Goal: Transaction & Acquisition: Purchase product/service

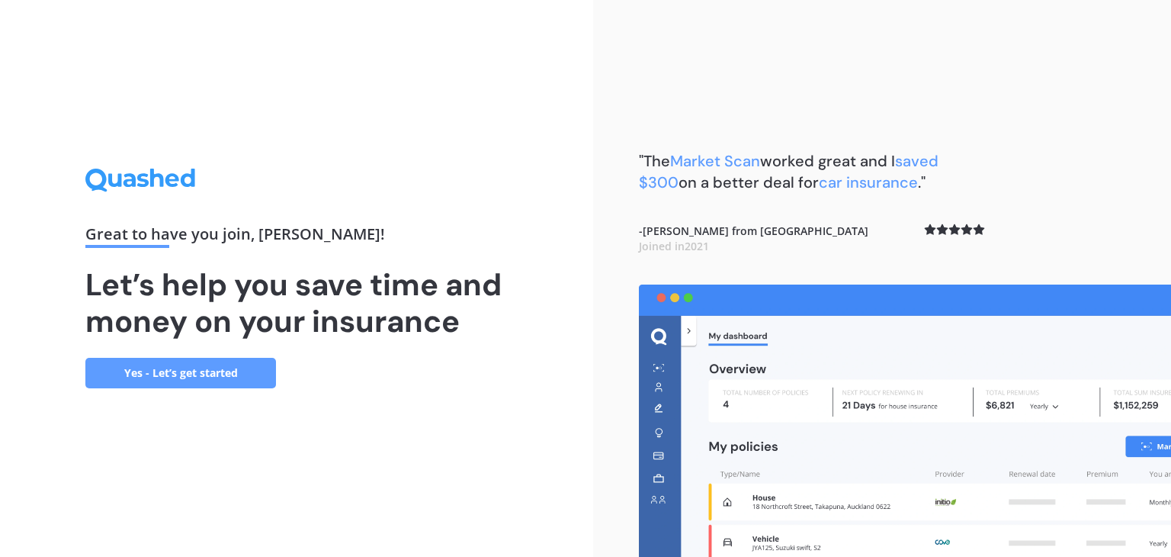
click at [172, 372] on link "Yes - Let’s get started" at bounding box center [180, 373] width 191 height 31
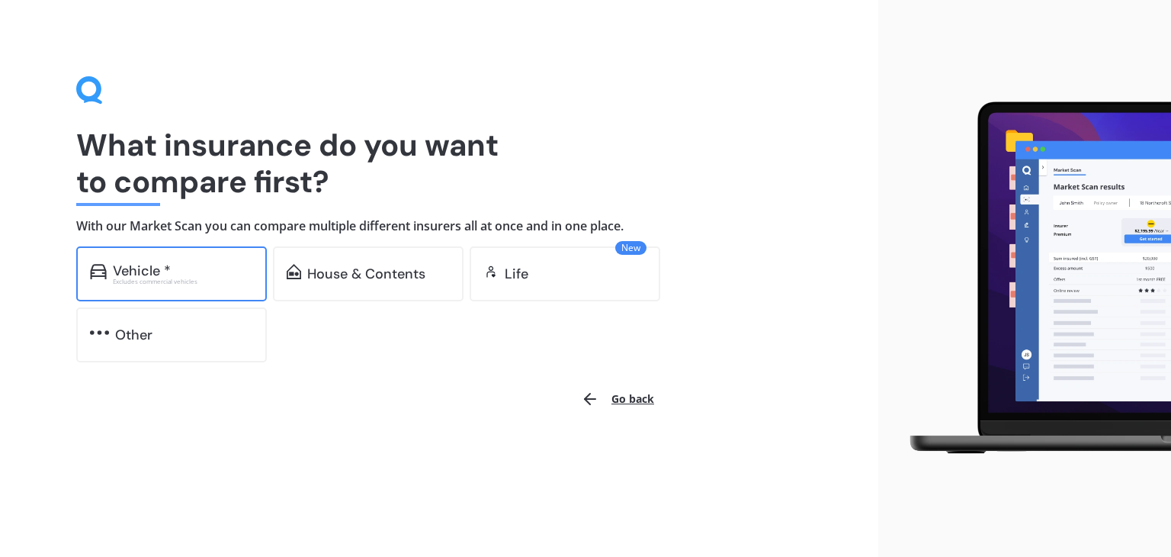
click at [156, 269] on div "Vehicle *" at bounding box center [142, 270] width 58 height 15
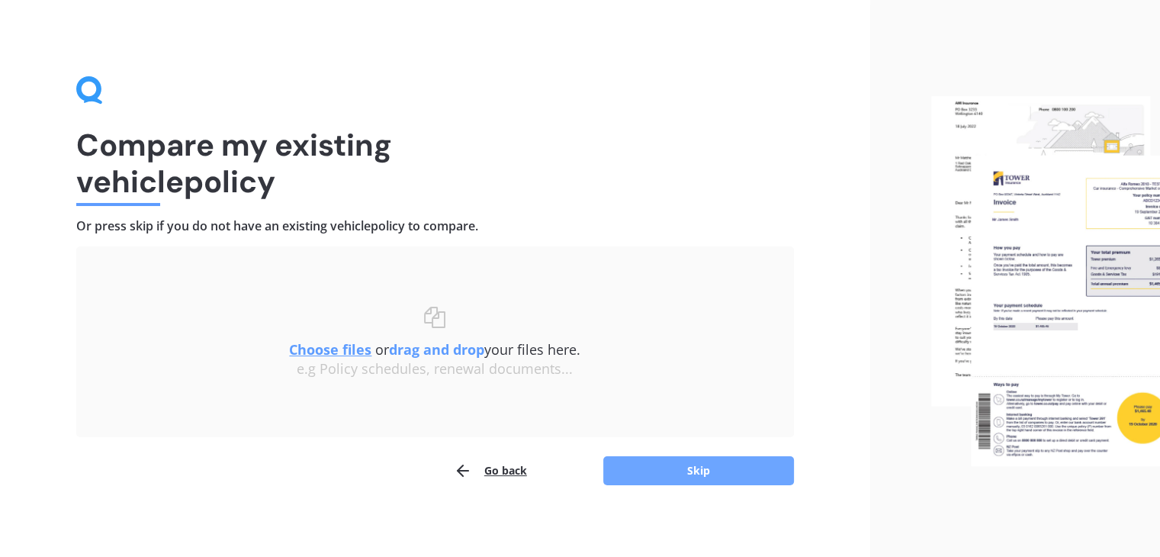
click at [683, 465] on button "Skip" at bounding box center [698, 470] width 191 height 29
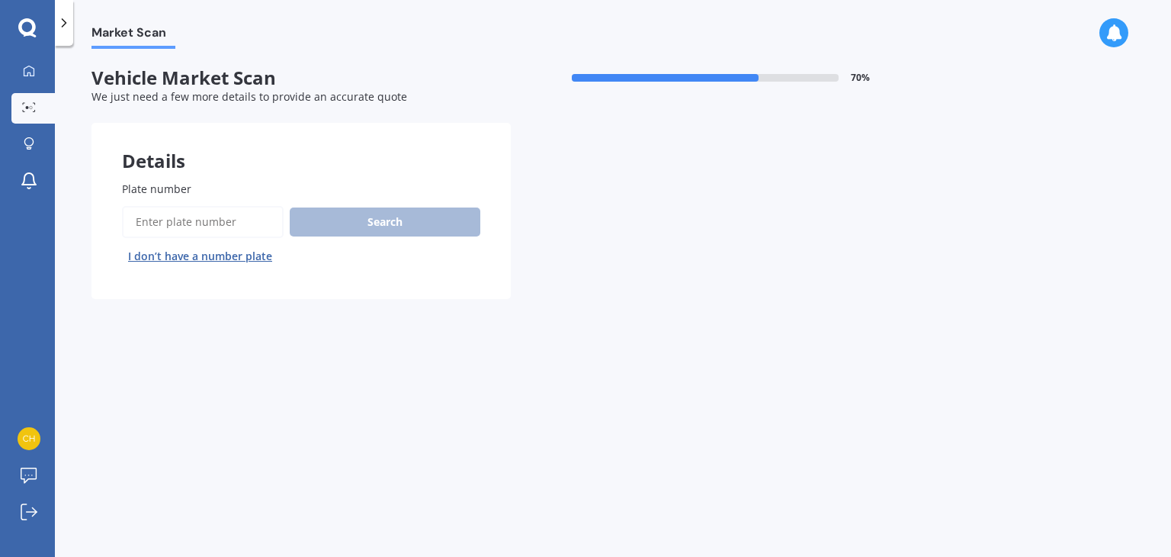
click at [198, 214] on input "Plate number" at bounding box center [203, 222] width 162 height 32
type input "rkh941"
click at [387, 217] on button "Search" at bounding box center [385, 221] width 191 height 29
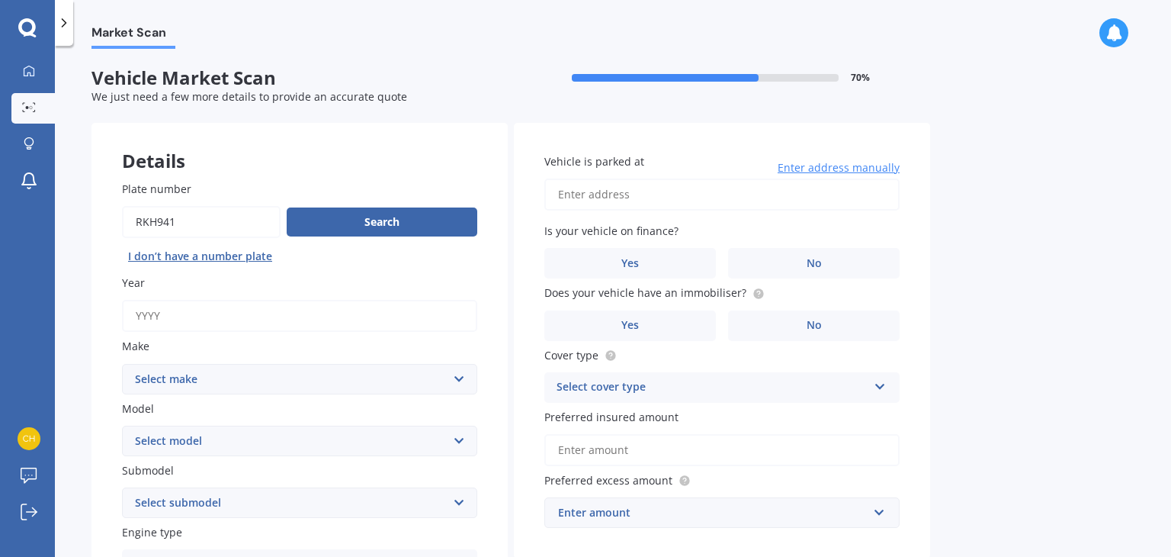
click at [165, 313] on input "Year" at bounding box center [299, 316] width 355 height 32
type input "1993"
click at [217, 381] on select "Select make AC ALFA ROMEO ASTON [PERSON_NAME] AUDI AUSTIN BEDFORD Bentley BMW B…" at bounding box center [299, 379] width 355 height 31
select select "NISSAN"
click at [122, 364] on select "Select make AC ALFA ROMEO ASTON [PERSON_NAME] AUDI AUSTIN BEDFORD Bentley BMW B…" at bounding box center [299, 379] width 355 height 31
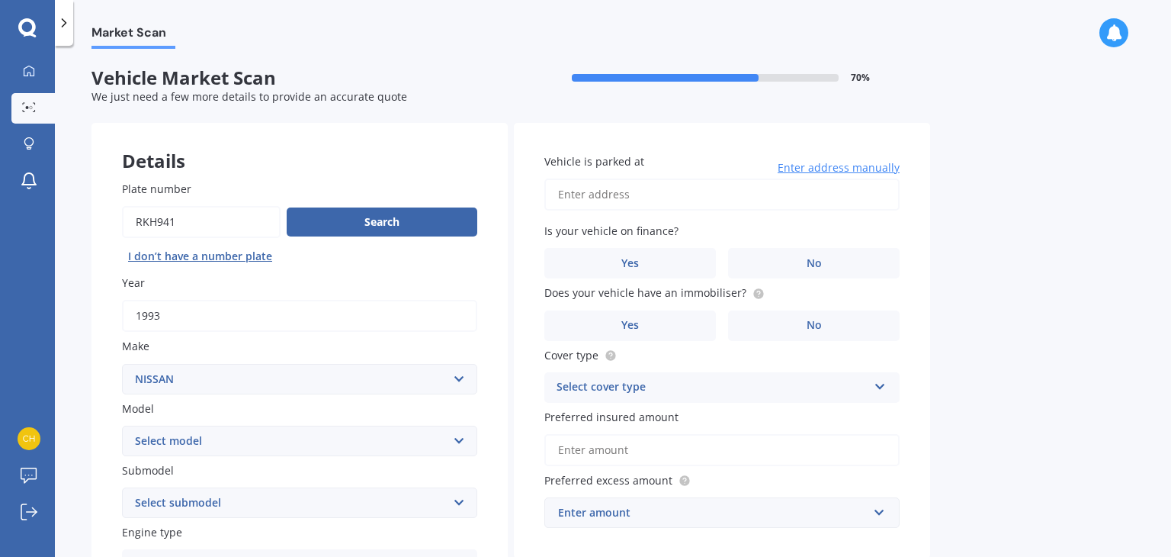
click at [190, 439] on select "Select model 1200 180SX 200SX 300ZX 350Z 370Z Ad Altima ARIYA Atlas Avenir Basa…" at bounding box center [299, 441] width 355 height 31
select select "PATROL"
click at [122, 426] on select "Select model 1200 180SX 200SX 300ZX 350Z 370Z Ad Altima ARIYA Atlas Avenir Basa…" at bounding box center [299, 441] width 355 height 31
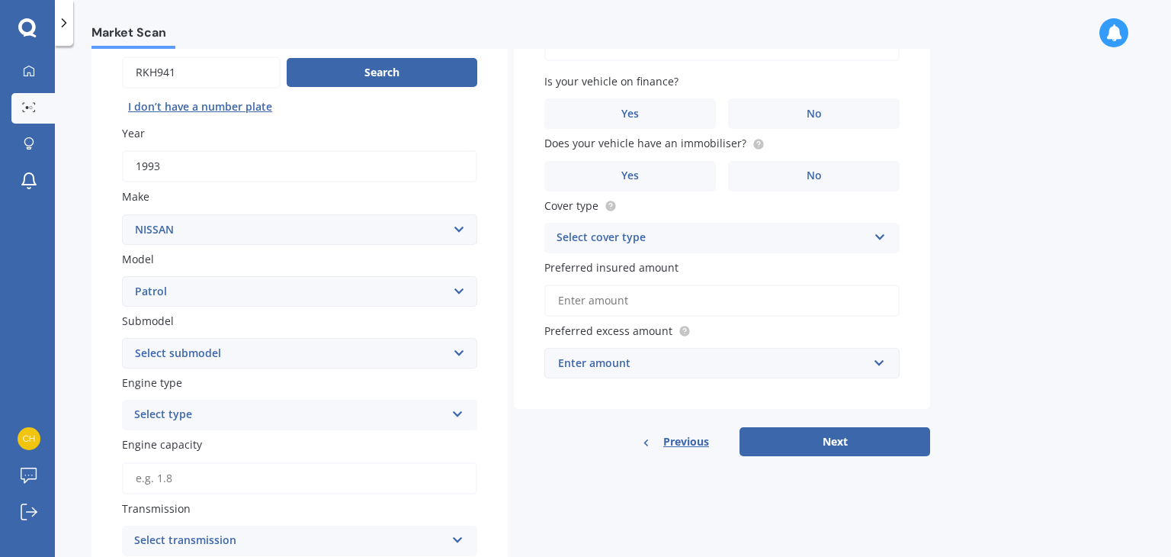
scroll to position [153, 0]
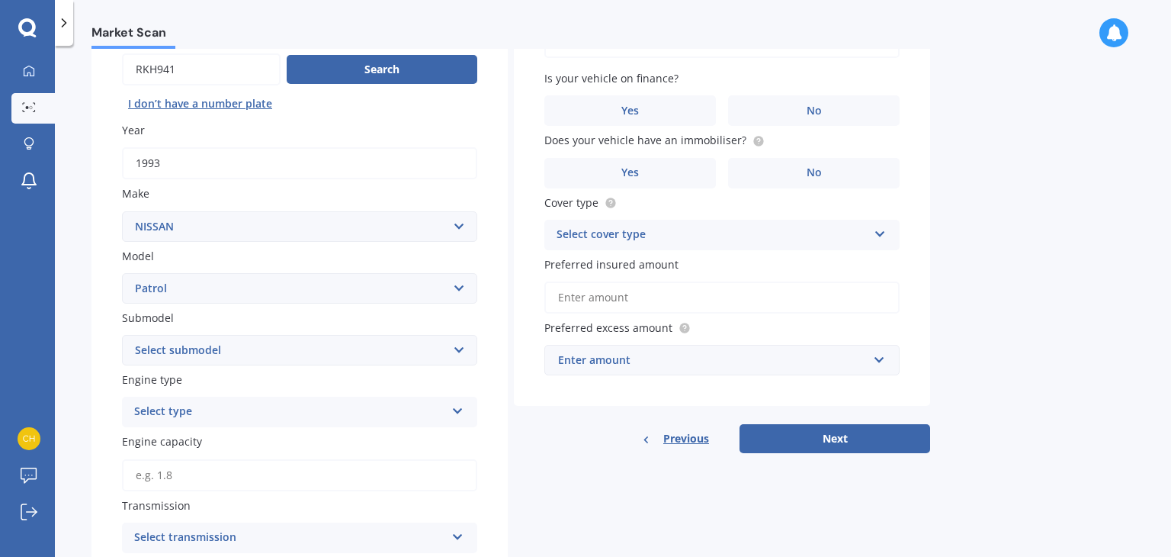
click at [214, 345] on select "Select submodel (All other) 4WD Diesel 4WD Diesel Turbo 4WD Petrol 4WD Petrol T…" at bounding box center [299, 350] width 355 height 31
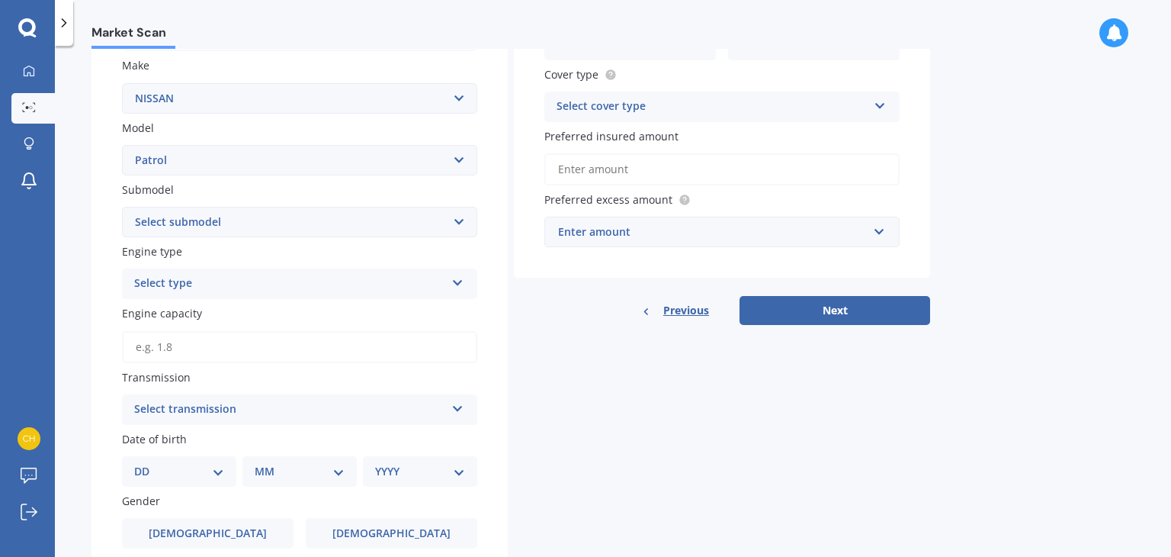
scroll to position [305, 0]
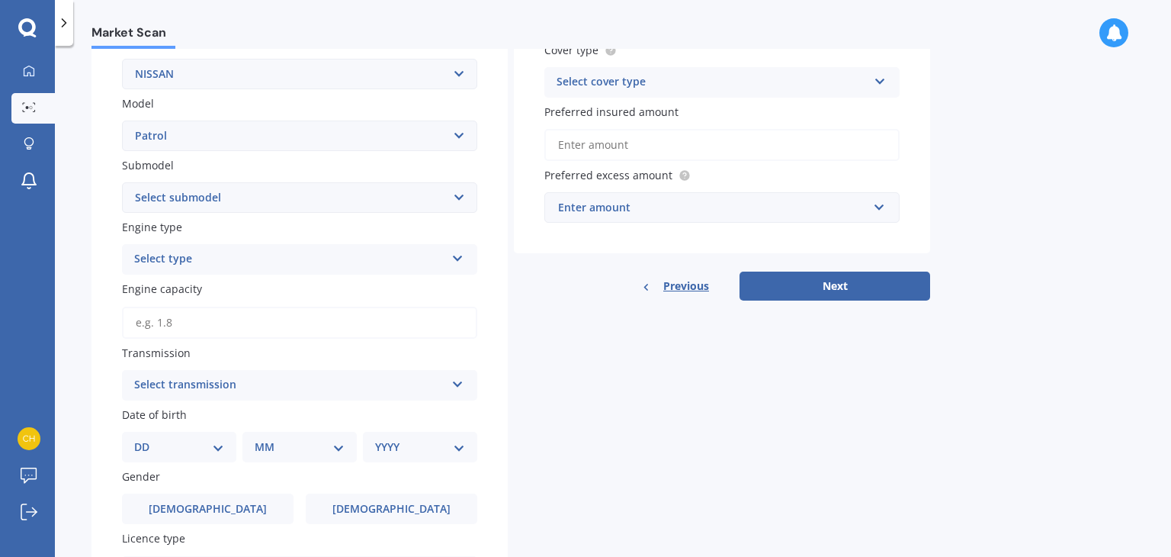
click at [220, 256] on div "Select type" at bounding box center [289, 259] width 311 height 18
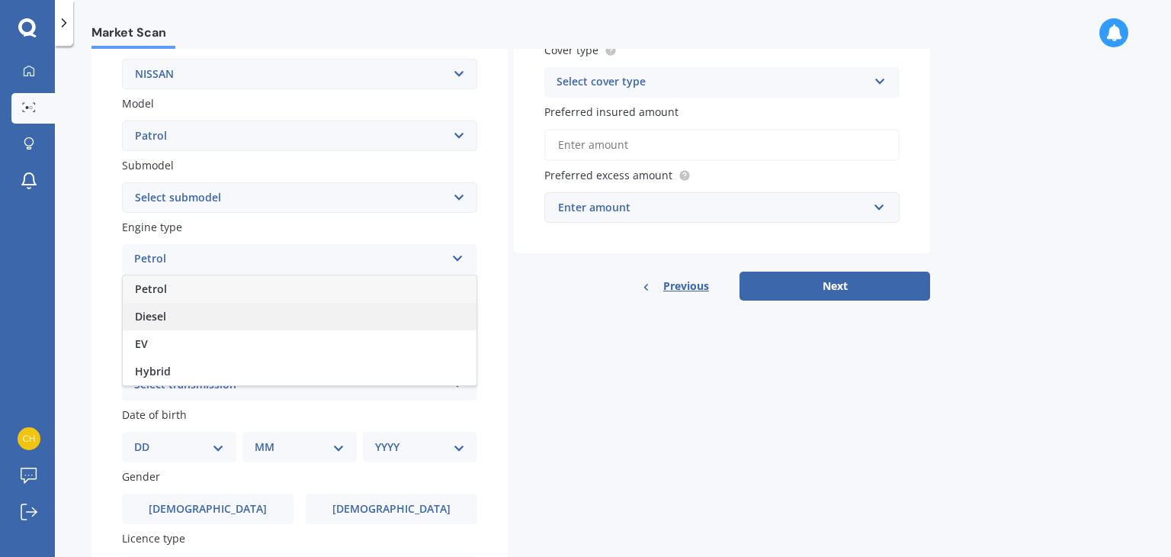
click at [171, 318] on div "Diesel" at bounding box center [300, 316] width 354 height 27
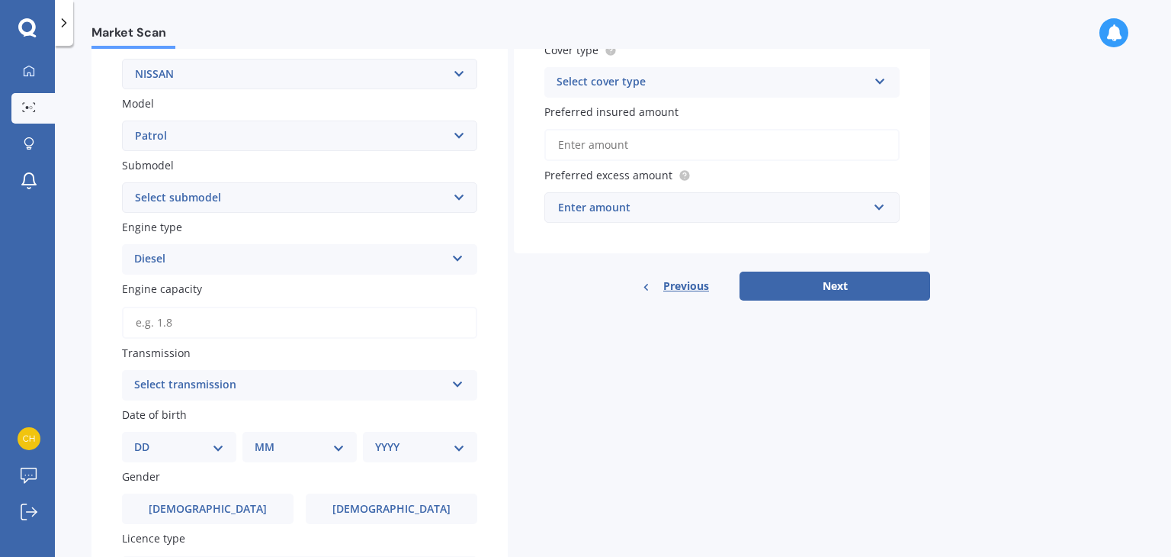
click at [220, 191] on select "Select submodel (All other) 4WD Diesel 4WD Diesel Turbo 4WD Petrol 4WD Petrol T…" at bounding box center [299, 197] width 355 height 31
select select "4WD DIESEL TURBO"
click at [122, 182] on select "Select submodel (All other) 4WD Diesel 4WD Diesel Turbo 4WD Petrol 4WD Petrol T…" at bounding box center [299, 197] width 355 height 31
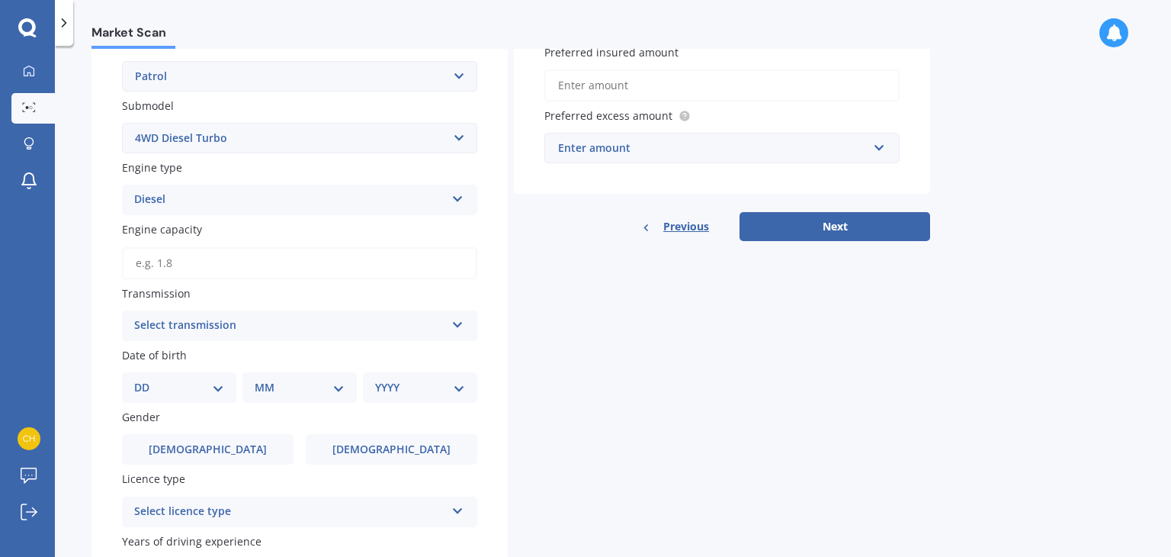
scroll to position [381, 0]
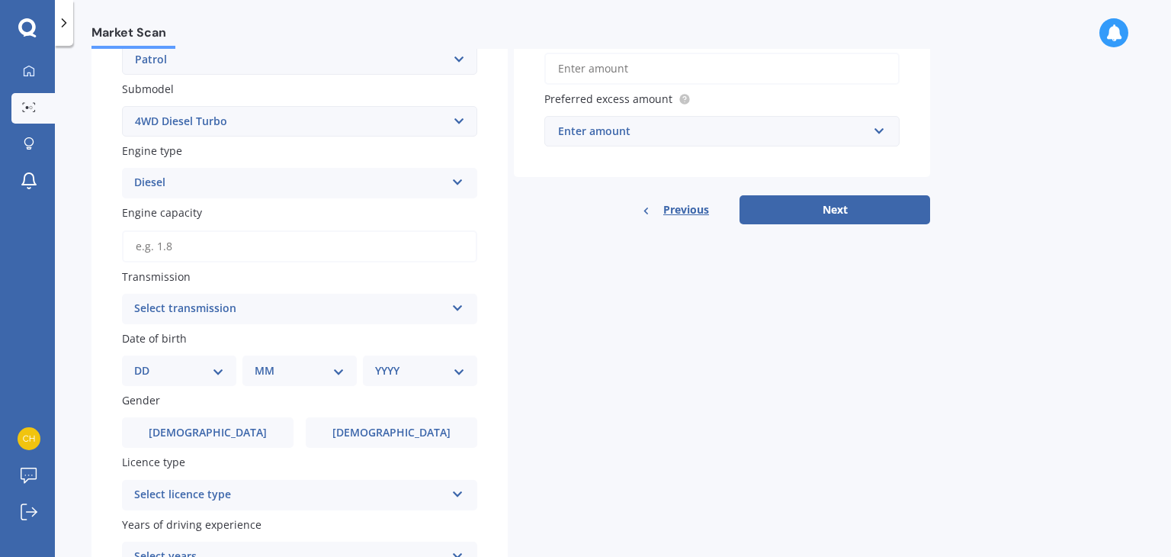
click at [235, 248] on input "Engine capacity" at bounding box center [299, 246] width 355 height 32
type input "4.2"
click at [244, 301] on div "Select transmission" at bounding box center [289, 309] width 311 height 18
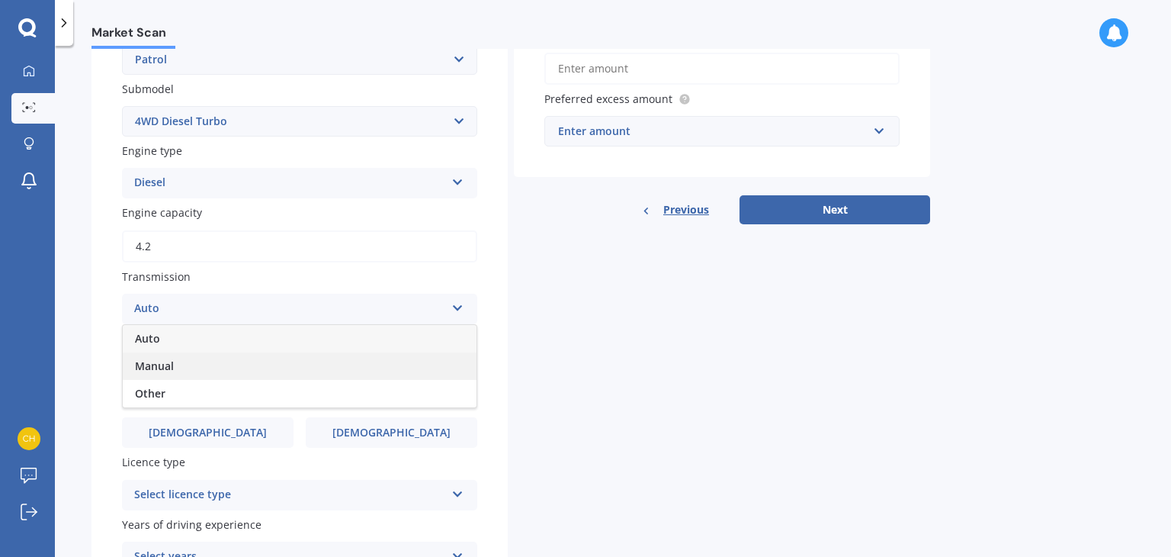
click at [180, 365] on div "Manual" at bounding box center [300, 365] width 354 height 27
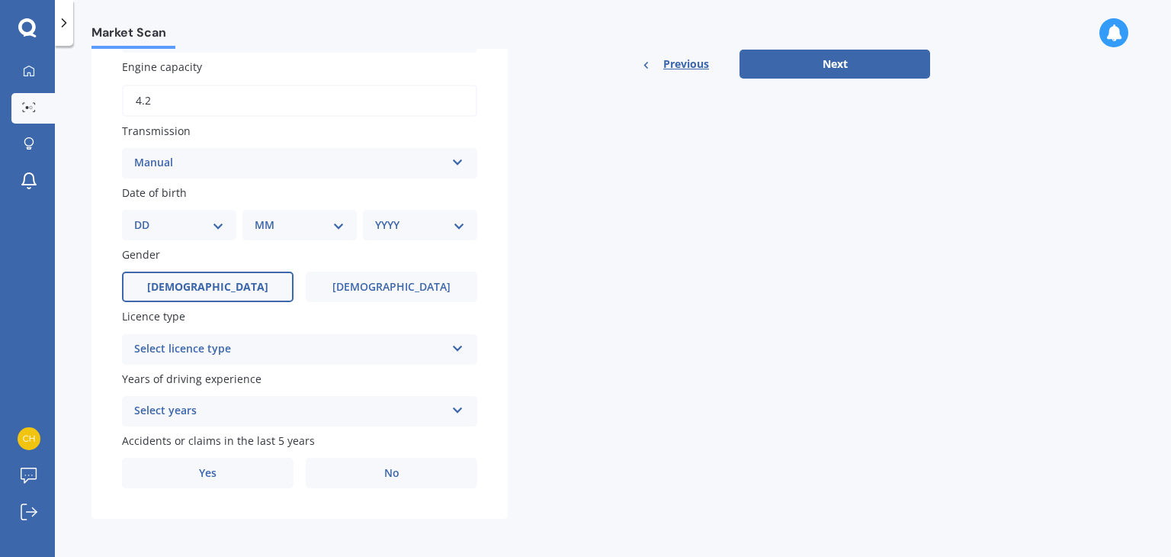
scroll to position [528, 0]
click at [214, 220] on select "DD 01 02 03 04 05 06 07 08 09 10 11 12 13 14 15 16 17 18 19 20 21 22 23 24 25 2…" at bounding box center [179, 223] width 90 height 17
select select "30"
click at [146, 215] on select "DD 01 02 03 04 05 06 07 08 09 10 11 12 13 14 15 16 17 18 19 20 21 22 23 24 25 2…" at bounding box center [179, 223] width 90 height 17
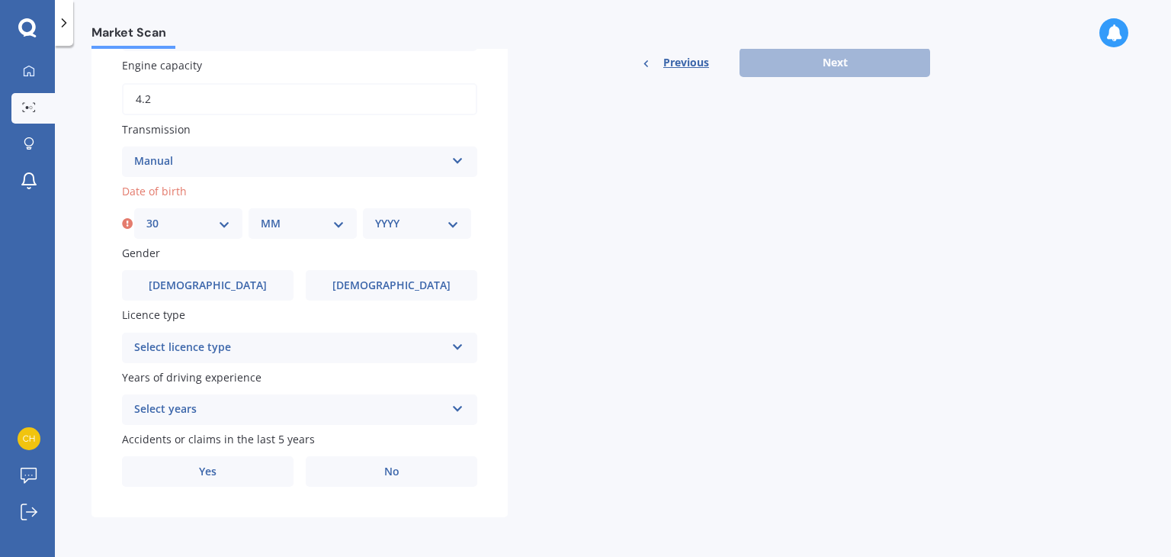
click at [316, 223] on select "MM 01 02 03 04 05 06 07 08 09 10 11 12" at bounding box center [303, 223] width 84 height 17
select select "06"
click at [261, 215] on select "MM 01 02 03 04 05 06 07 08 09 10 11 12" at bounding box center [303, 223] width 84 height 17
click at [419, 215] on select "YYYY 2025 2024 2023 2022 2021 2020 2019 2018 2017 2016 2015 2014 2013 2012 2011…" at bounding box center [417, 223] width 84 height 17
select select "1973"
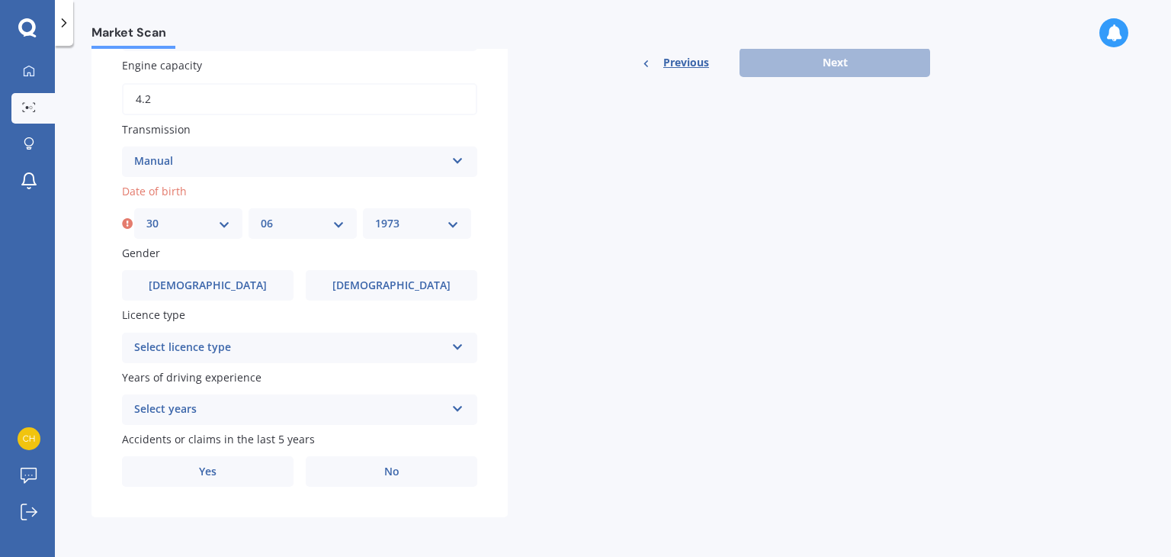
click at [375, 215] on select "YYYY 2025 2024 2023 2022 2021 2020 2019 2018 2017 2016 2015 2014 2013 2012 2011…" at bounding box center [417, 223] width 84 height 17
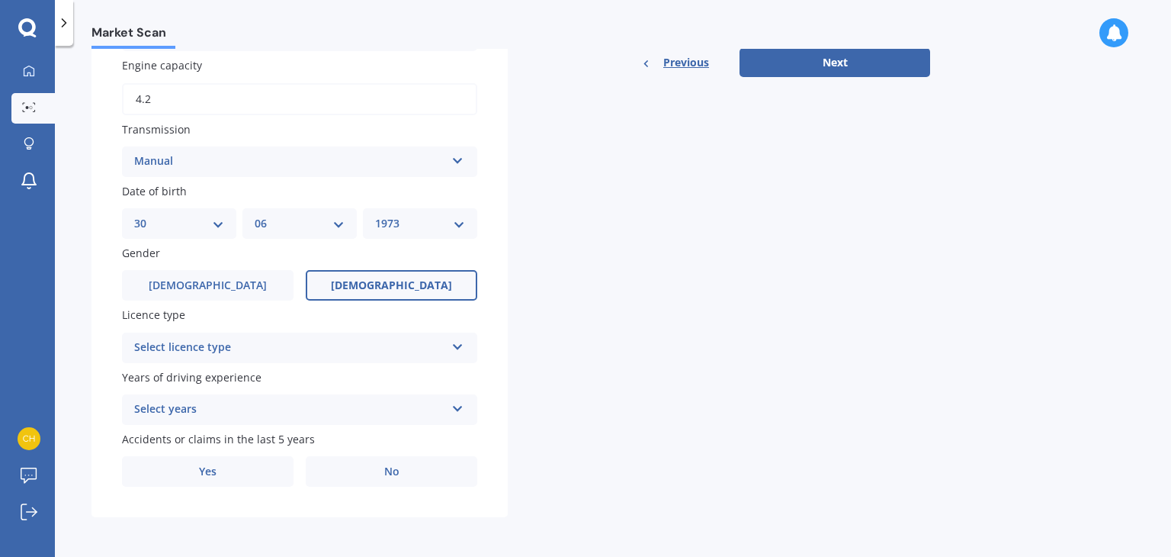
click at [390, 285] on span "[DEMOGRAPHIC_DATA]" at bounding box center [391, 285] width 121 height 13
click at [0, 0] on input "[DEMOGRAPHIC_DATA]" at bounding box center [0, 0] width 0 height 0
click at [350, 349] on div "Select licence type" at bounding box center [289, 348] width 311 height 18
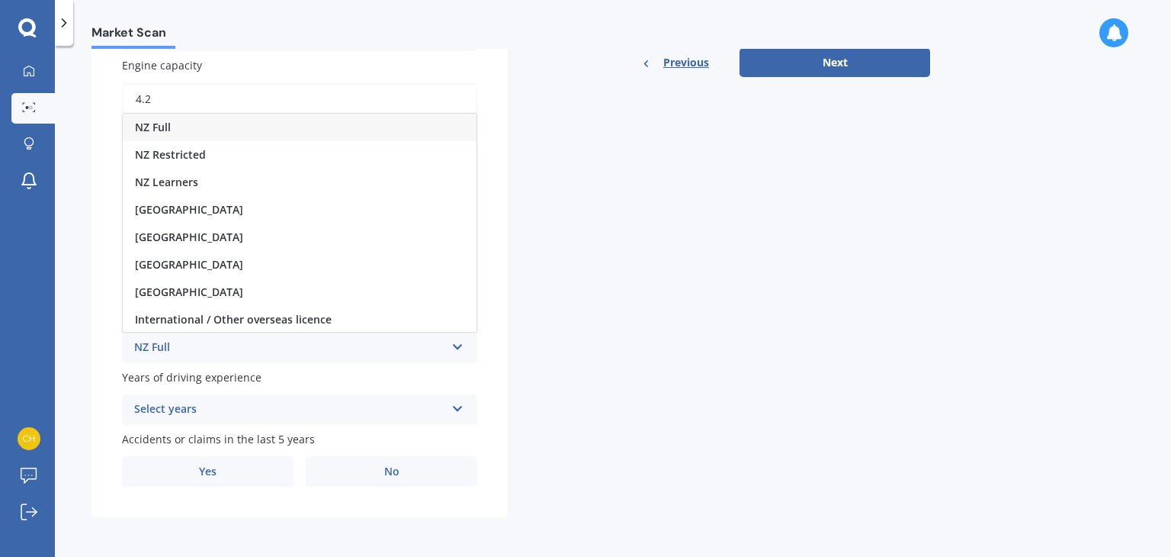
click at [308, 119] on div "NZ Full" at bounding box center [300, 127] width 354 height 27
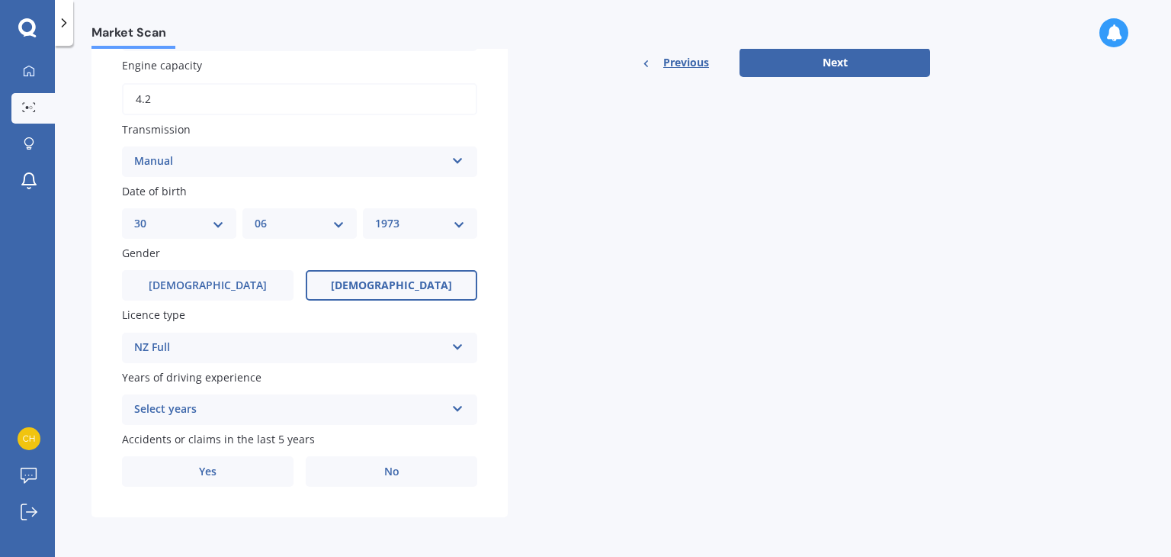
click at [270, 409] on div "Select years" at bounding box center [289, 409] width 311 height 18
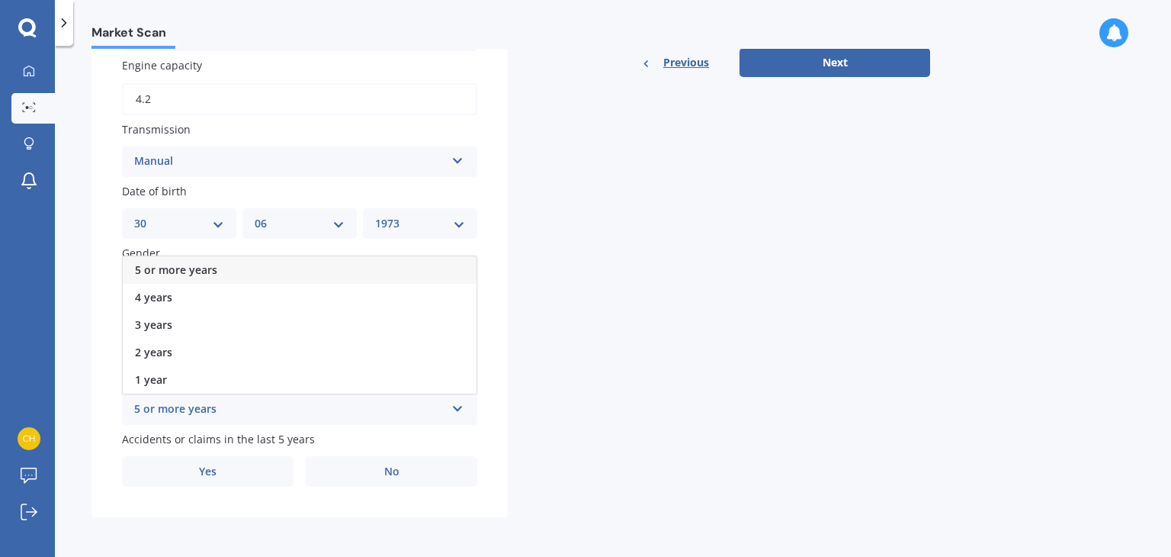
click at [246, 262] on div "5 or more years" at bounding box center [300, 269] width 354 height 27
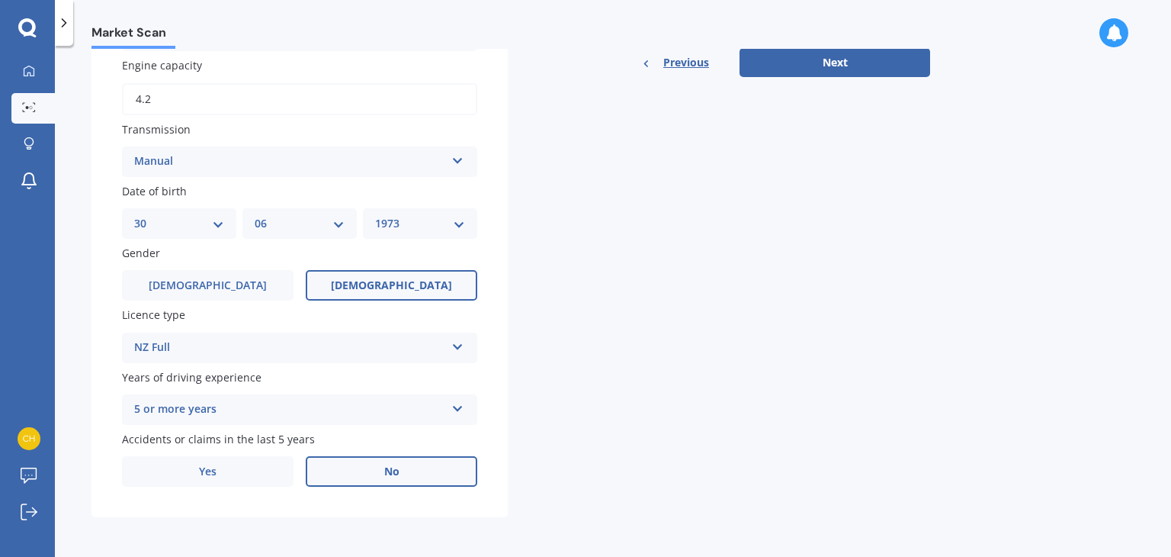
click at [384, 473] on span "No" at bounding box center [391, 471] width 15 height 13
click at [0, 0] on input "No" at bounding box center [0, 0] width 0 height 0
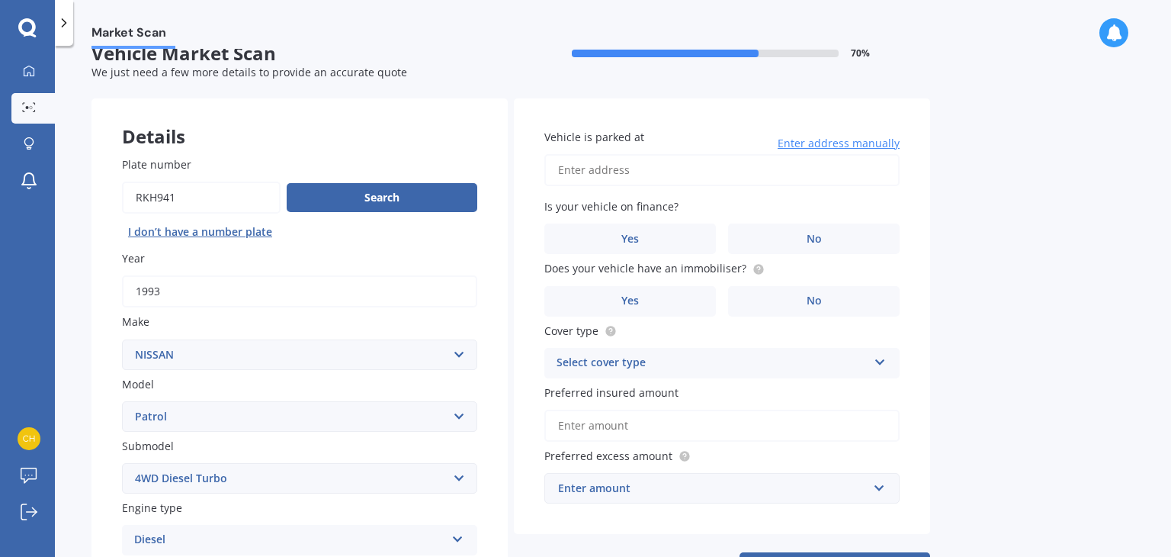
scroll to position [0, 0]
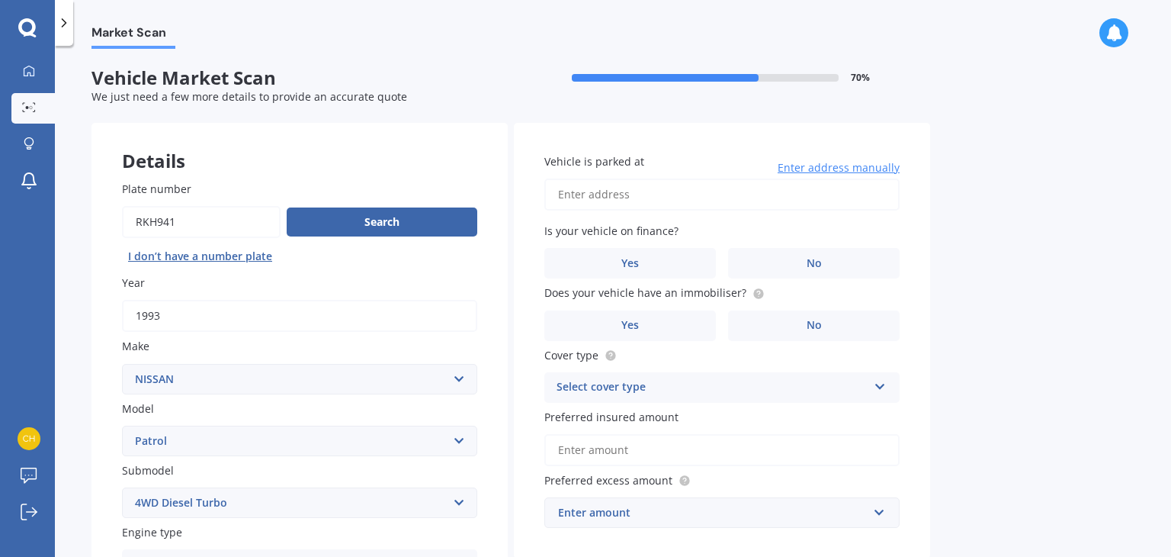
click at [593, 198] on input "Vehicle is parked at" at bounding box center [721, 194] width 355 height 32
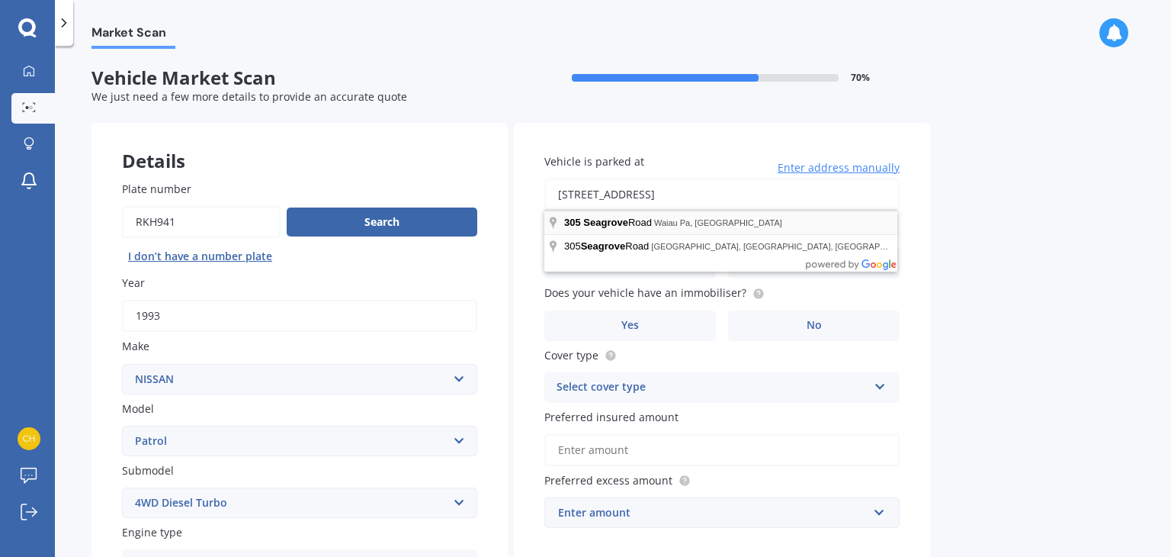
type input "[STREET_ADDRESS]"
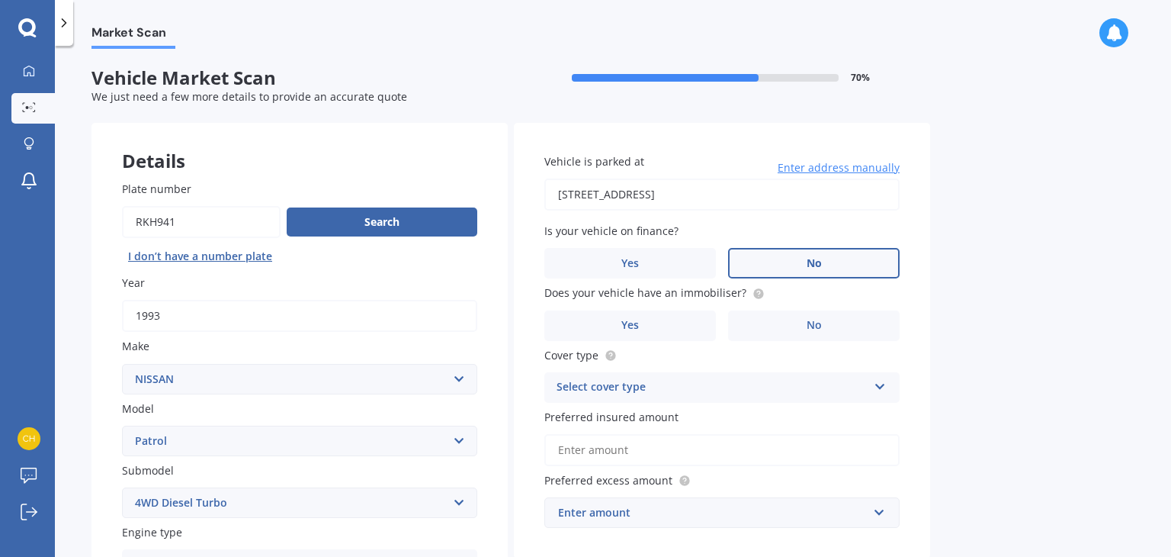
click at [812, 263] on span "No" at bounding box center [814, 263] width 15 height 13
click at [0, 0] on input "No" at bounding box center [0, 0] width 0 height 0
click at [824, 316] on label "No" at bounding box center [814, 325] width 172 height 31
click at [0, 0] on input "No" at bounding box center [0, 0] width 0 height 0
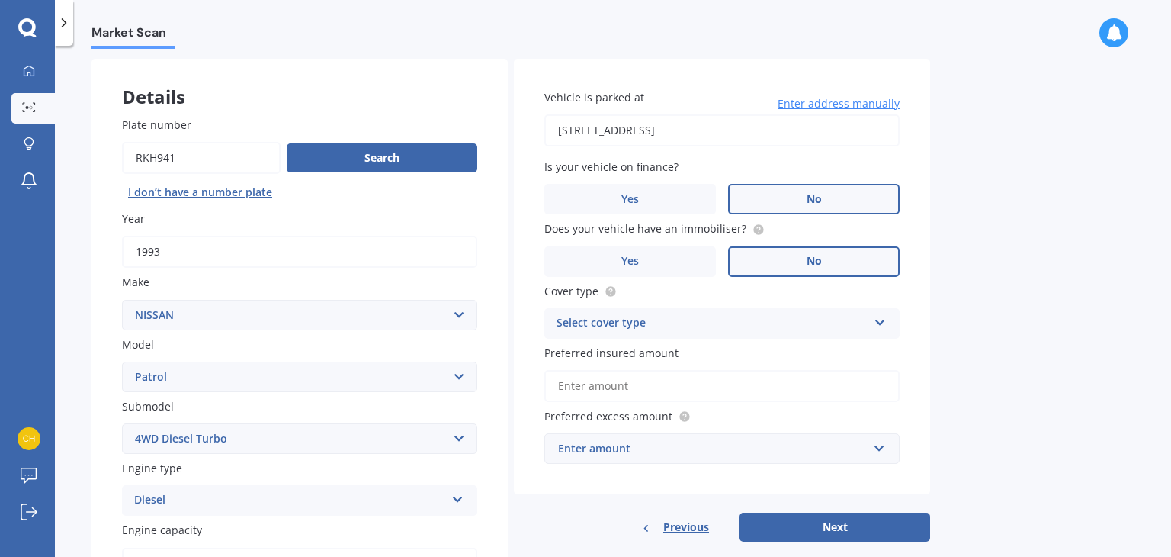
scroll to position [153, 0]
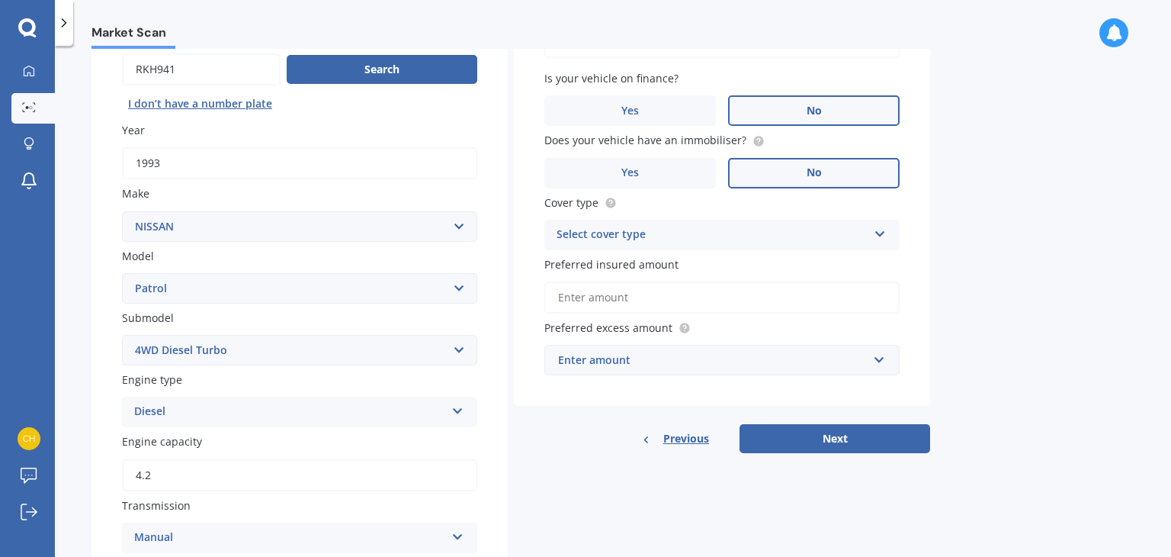
click at [747, 235] on div "Select cover type" at bounding box center [712, 235] width 311 height 18
click at [747, 235] on div "Comprehensive" at bounding box center [712, 235] width 311 height 18
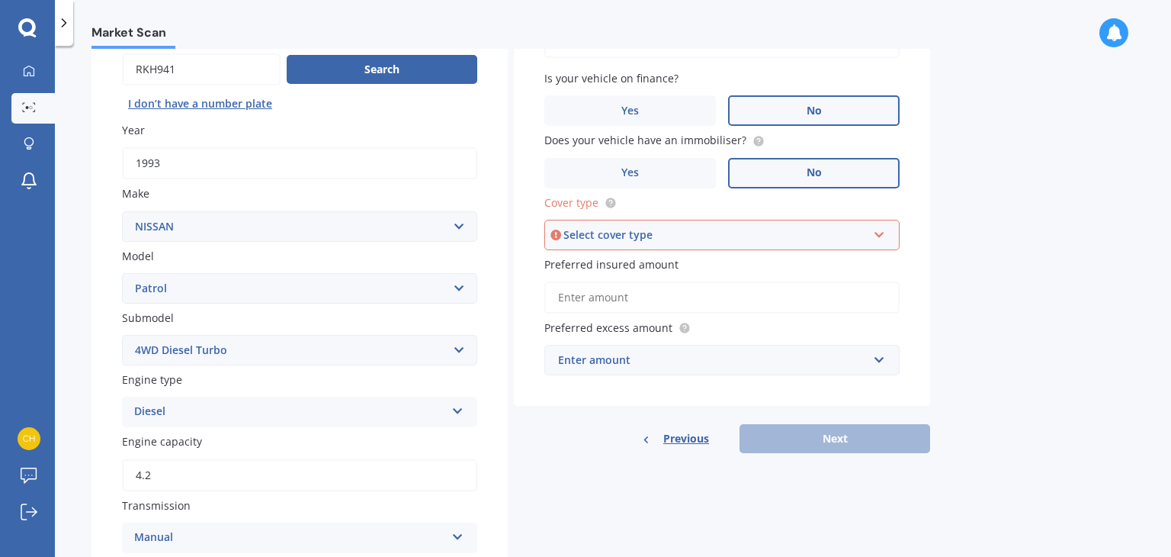
click at [763, 362] on div "Enter amount" at bounding box center [713, 360] width 310 height 17
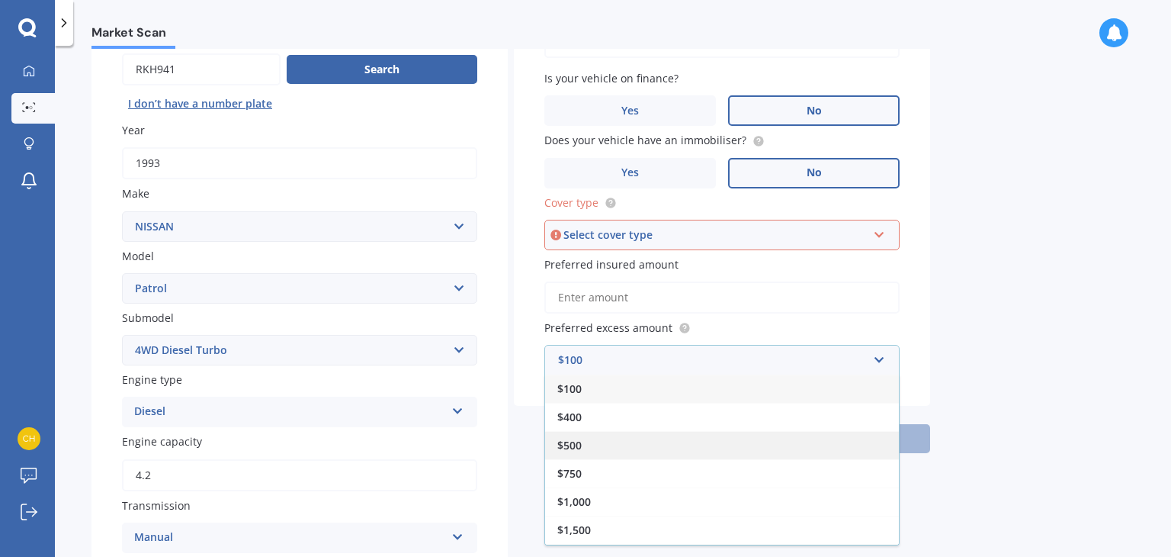
click at [657, 452] on div "$500" at bounding box center [722, 445] width 354 height 28
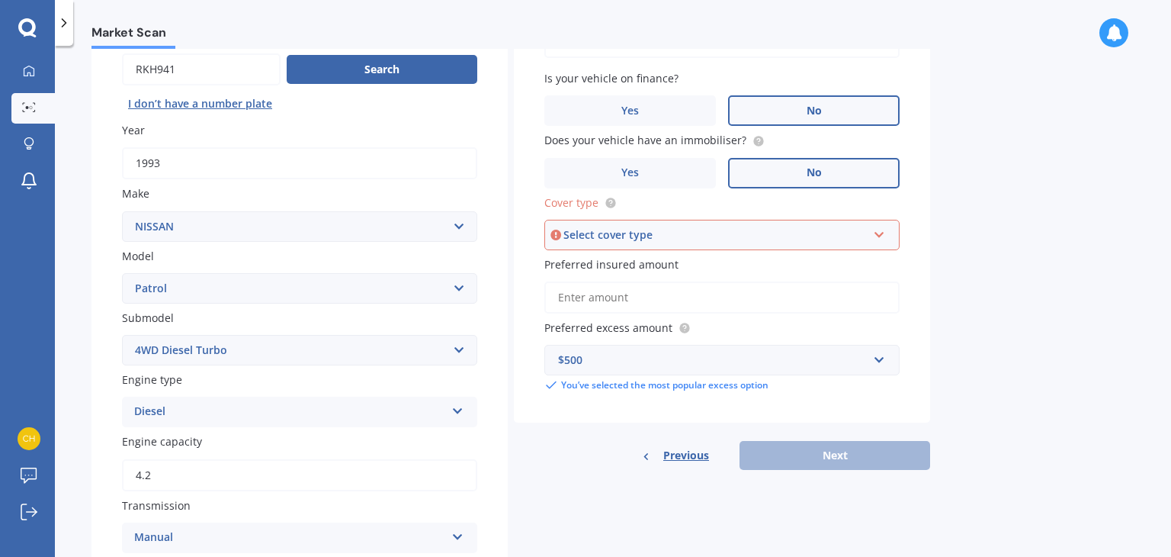
click at [689, 236] on div "Select cover type" at bounding box center [716, 234] width 304 height 17
click at [669, 263] on div "Comprehensive" at bounding box center [722, 263] width 352 height 27
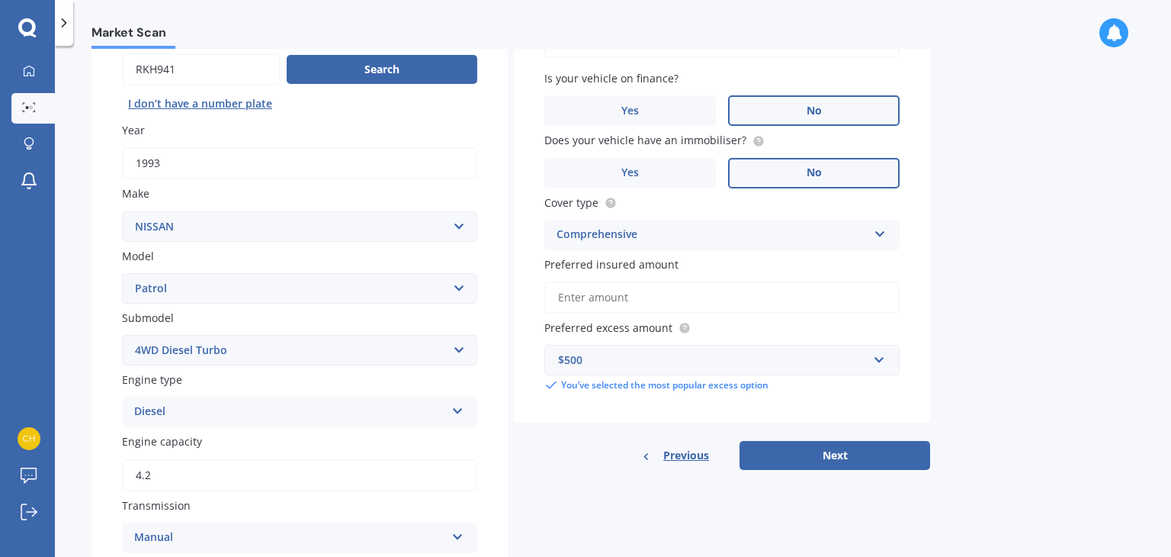
click at [861, 448] on button "Next" at bounding box center [835, 455] width 191 height 29
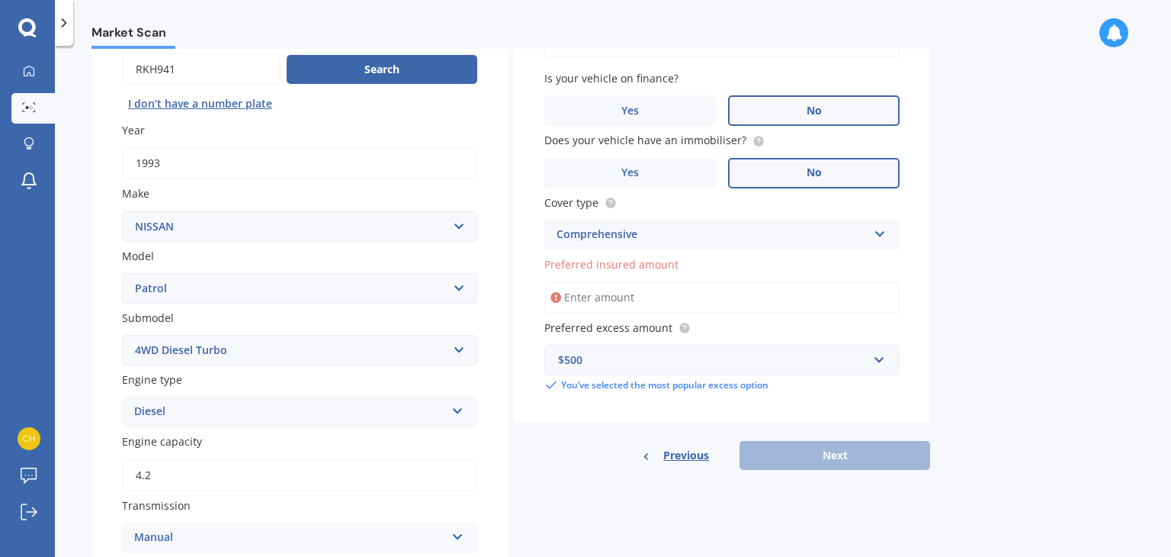
click at [621, 289] on input "Preferred insured amount" at bounding box center [721, 297] width 355 height 32
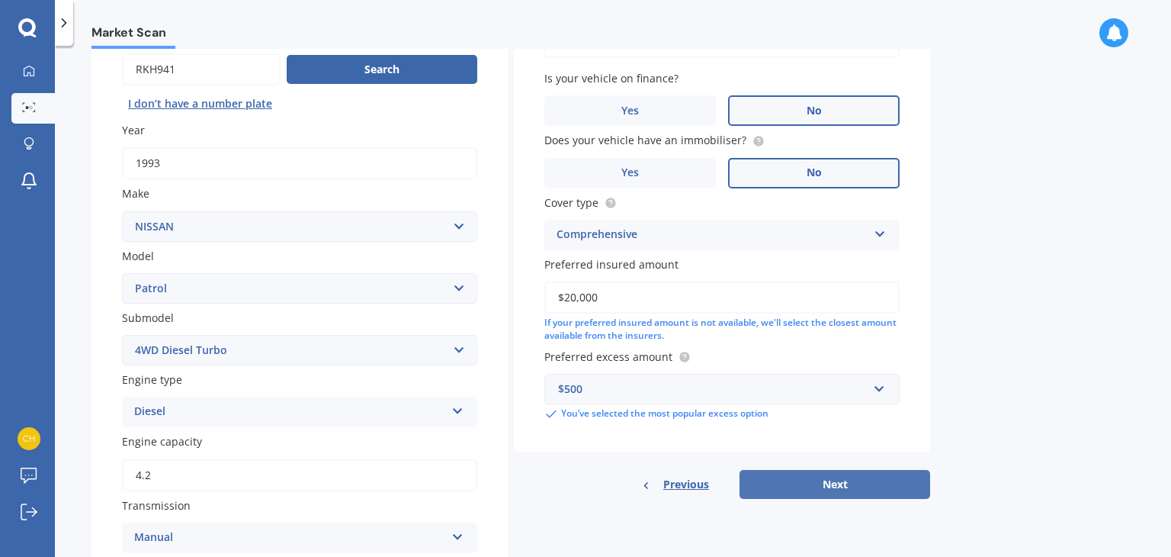
type input "$20,000"
click at [827, 474] on button "Next" at bounding box center [835, 484] width 191 height 29
select select "30"
select select "06"
select select "1973"
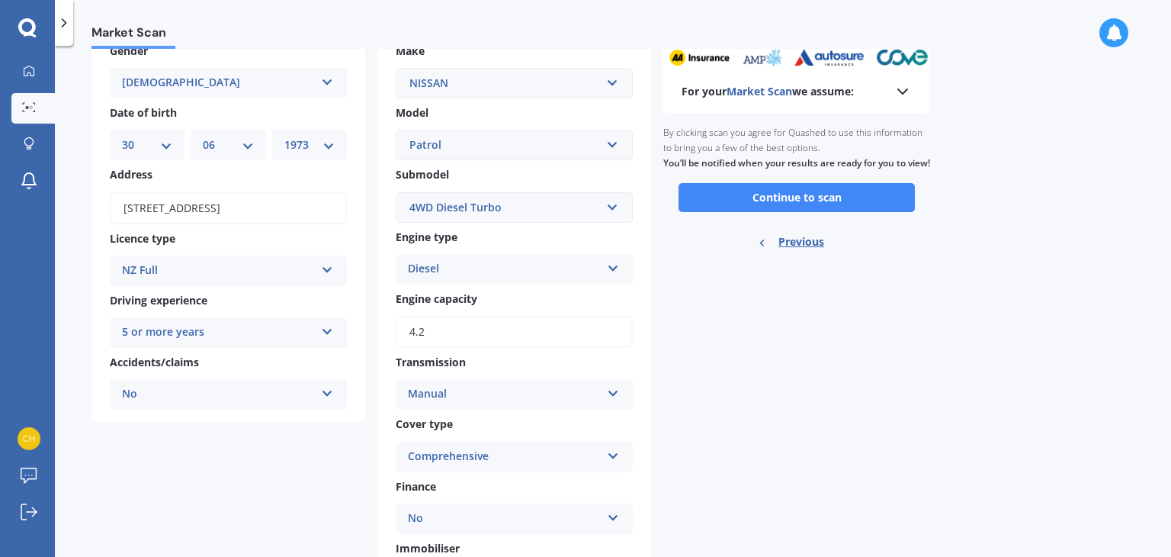
scroll to position [0, 0]
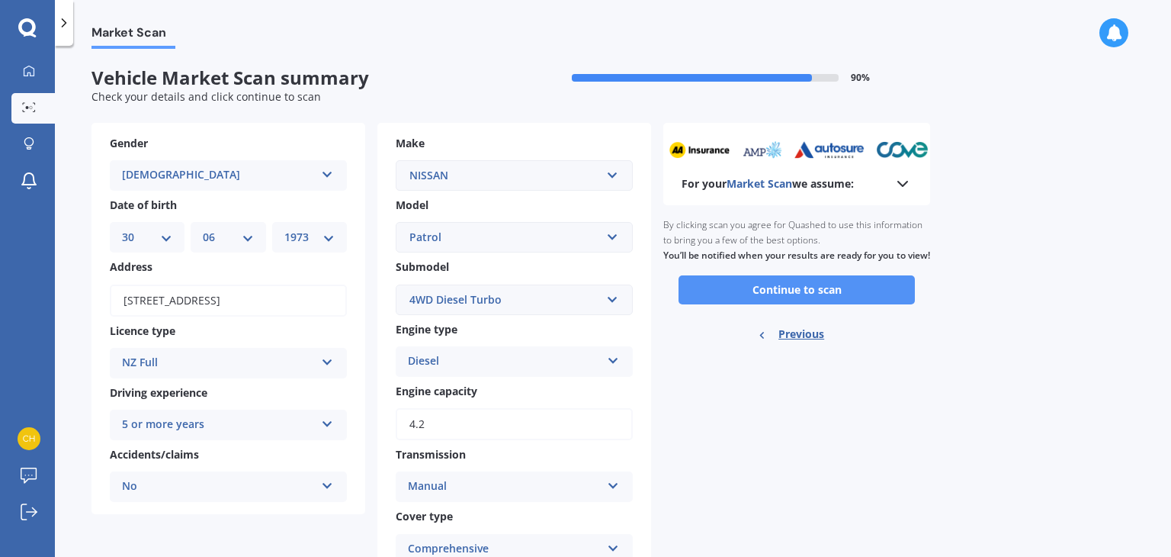
click at [786, 300] on button "Continue to scan" at bounding box center [797, 289] width 236 height 29
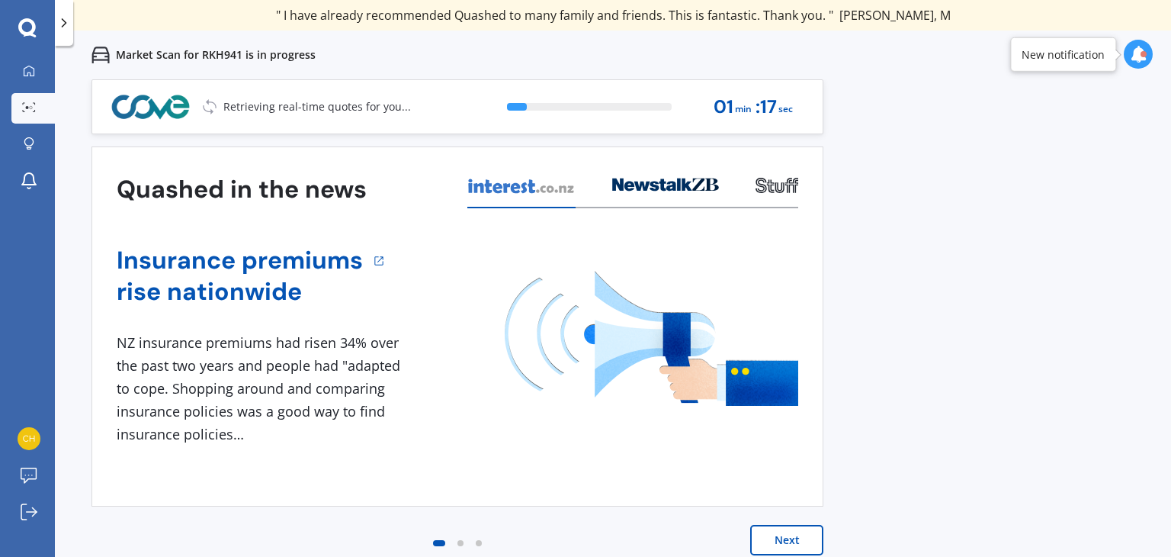
click at [790, 539] on button "Next" at bounding box center [786, 540] width 73 height 31
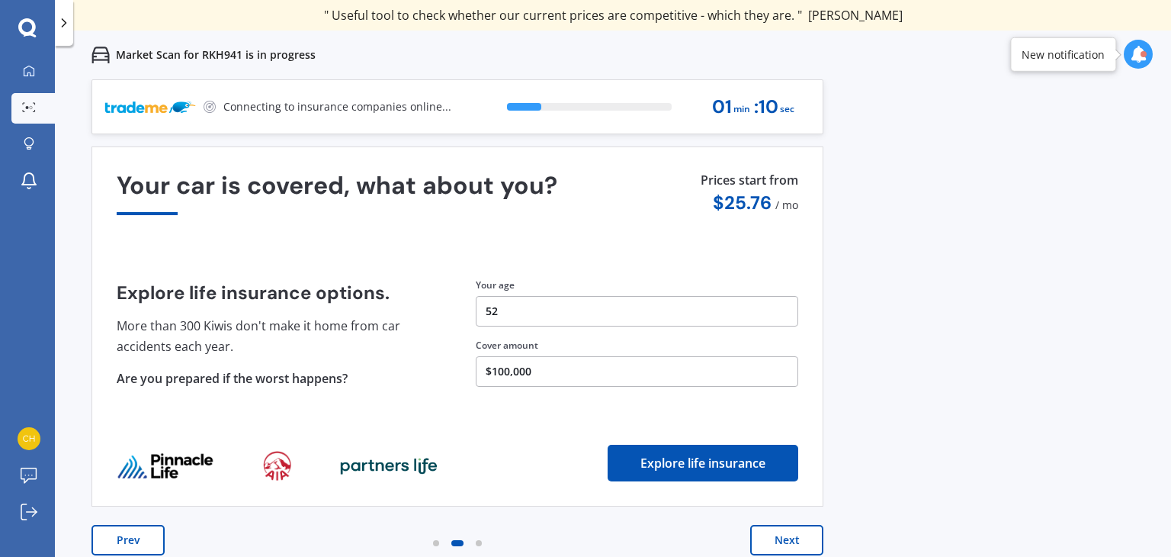
click at [790, 539] on button "Next" at bounding box center [786, 540] width 73 height 31
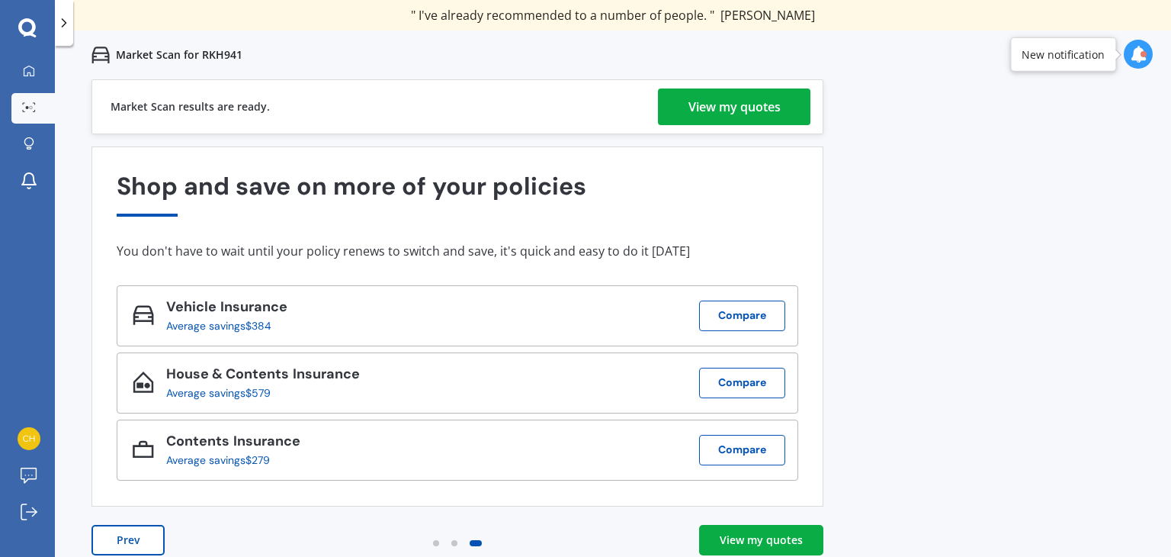
click at [763, 537] on div "View my quotes" at bounding box center [761, 539] width 83 height 15
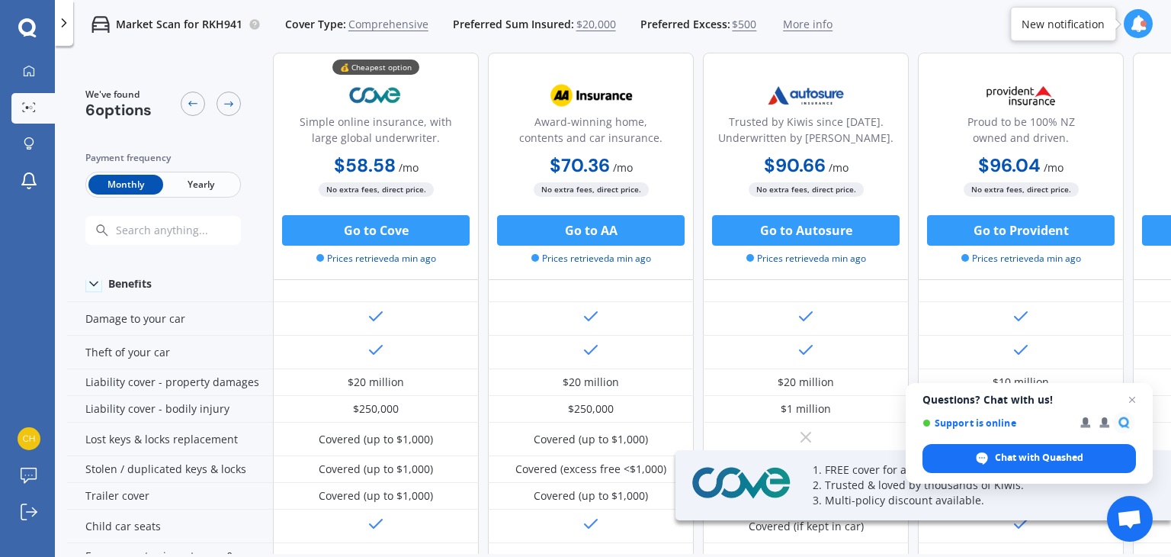
scroll to position [153, 0]
click at [1129, 397] on span "Close chat" at bounding box center [1132, 399] width 19 height 19
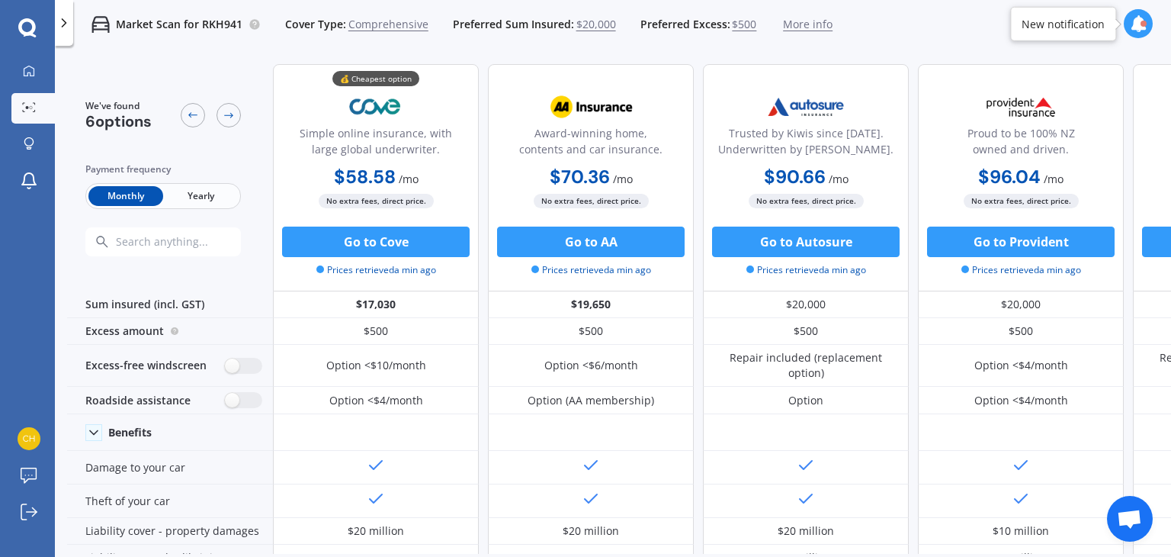
scroll to position [0, 0]
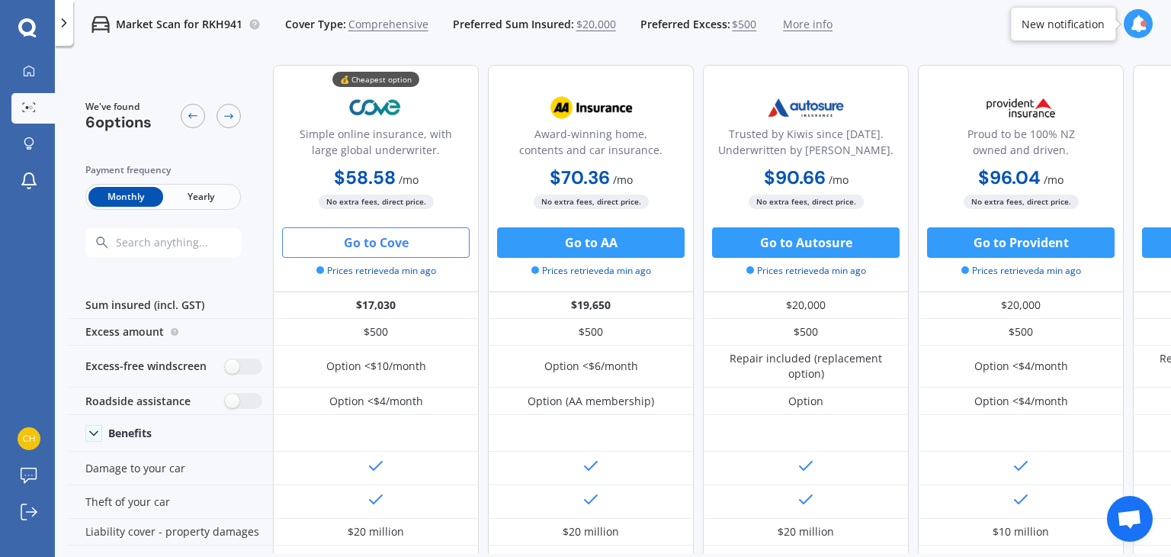
click at [387, 236] on button "Go to Cove" at bounding box center [376, 242] width 188 height 31
